Goal: Task Accomplishment & Management: Manage account settings

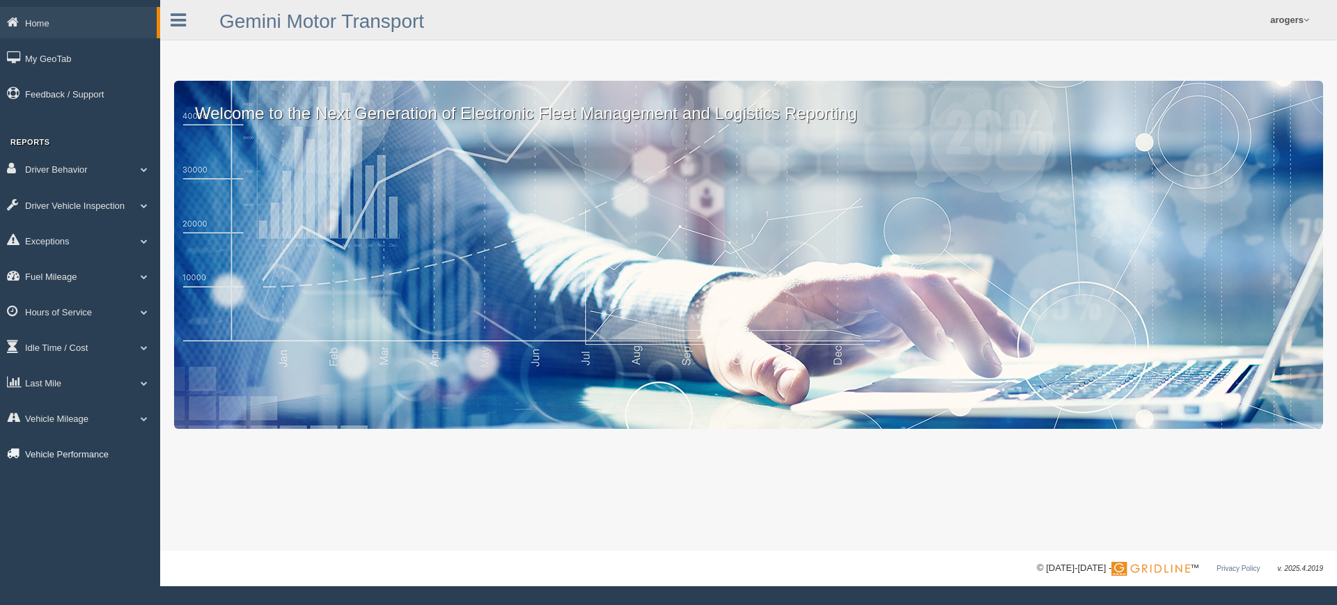
click at [74, 461] on link "Vehicle Performance" at bounding box center [80, 453] width 160 height 31
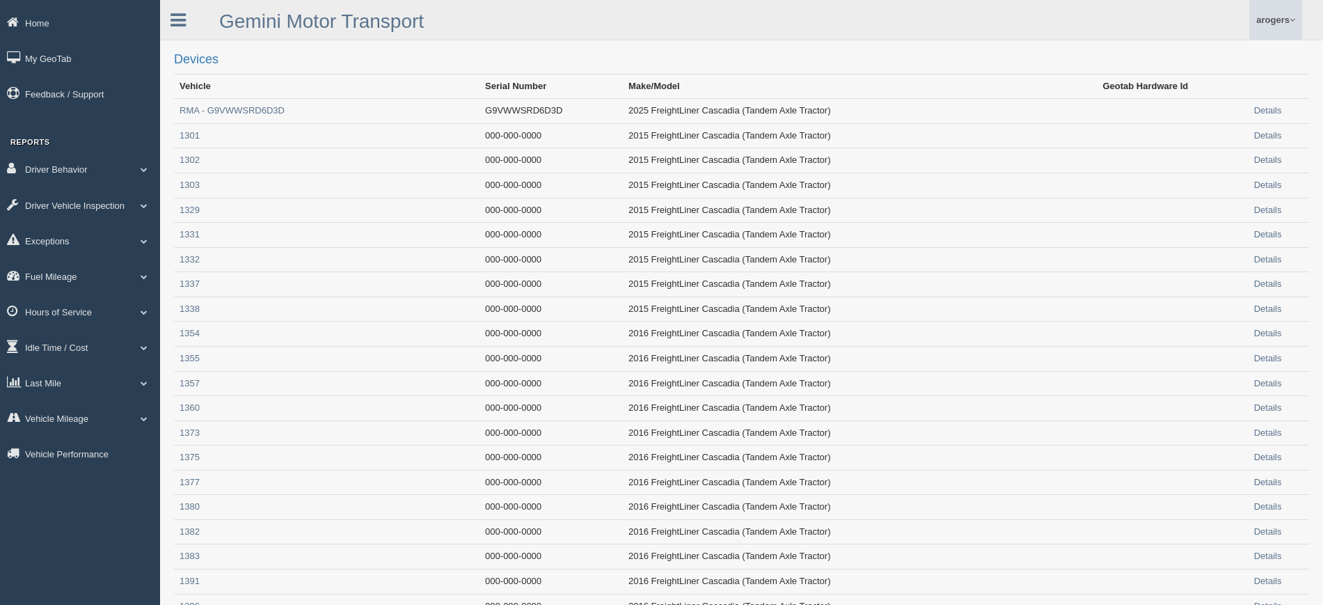
click at [1297, 19] on link "arogers" at bounding box center [1276, 20] width 53 height 40
click at [1222, 77] on link "Log Off" at bounding box center [1226, 83] width 152 height 29
